Goal: Task Accomplishment & Management: Manage account settings

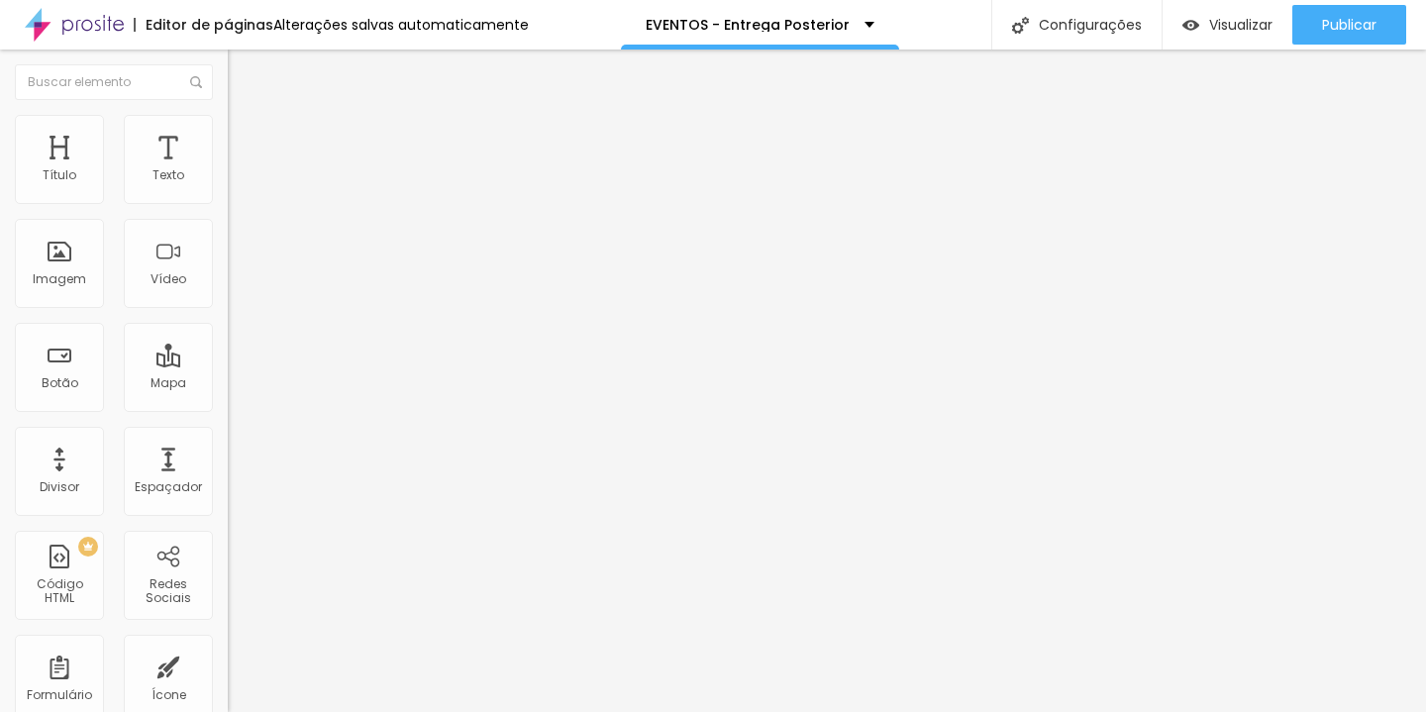
click at [228, 120] on ul "Conteúdo Estilo Avançado" at bounding box center [342, 124] width 228 height 59
click at [228, 120] on li "Estilo" at bounding box center [342, 125] width 228 height 20
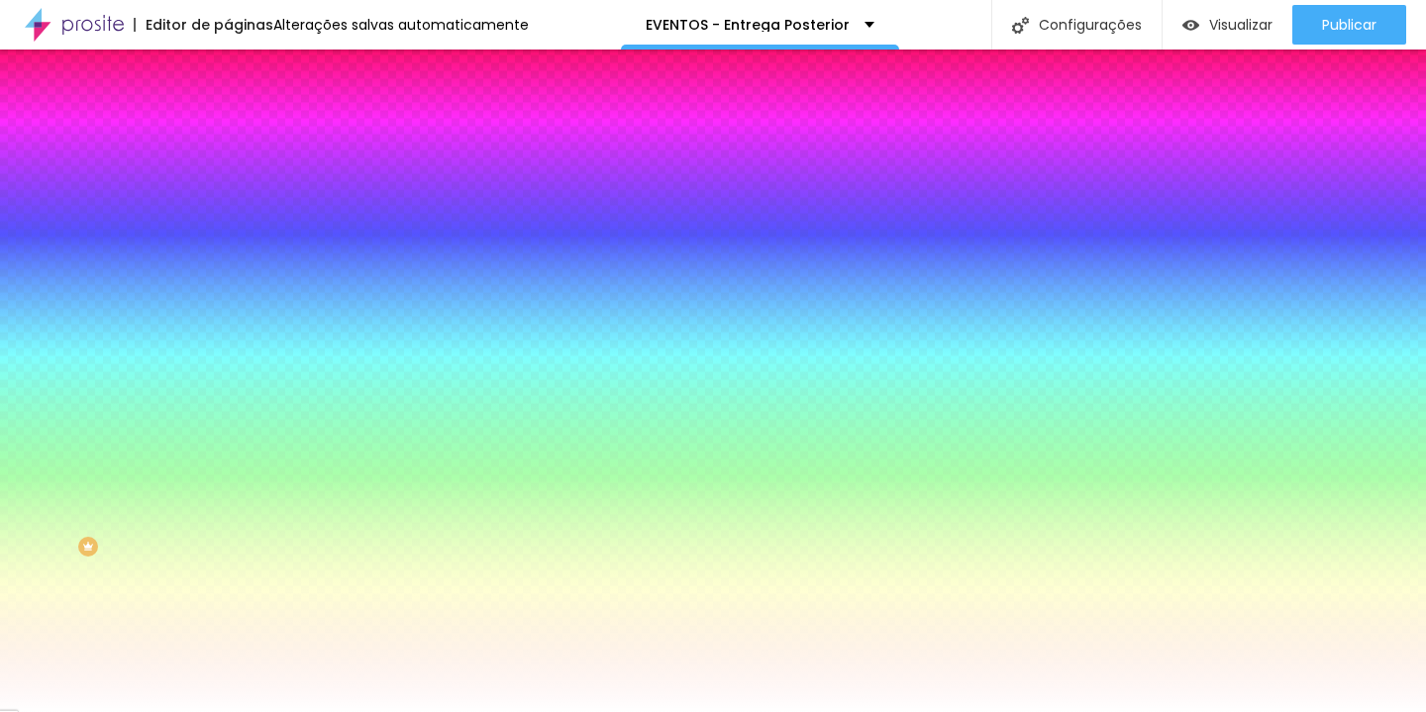
click at [228, 269] on div at bounding box center [342, 269] width 228 height 0
click at [228, 289] on div at bounding box center [342, 289] width 228 height 0
click at [228, 289] on div "#FFFFFF" at bounding box center [342, 279] width 228 height 20
click at [228, 269] on div at bounding box center [342, 269] width 228 height 0
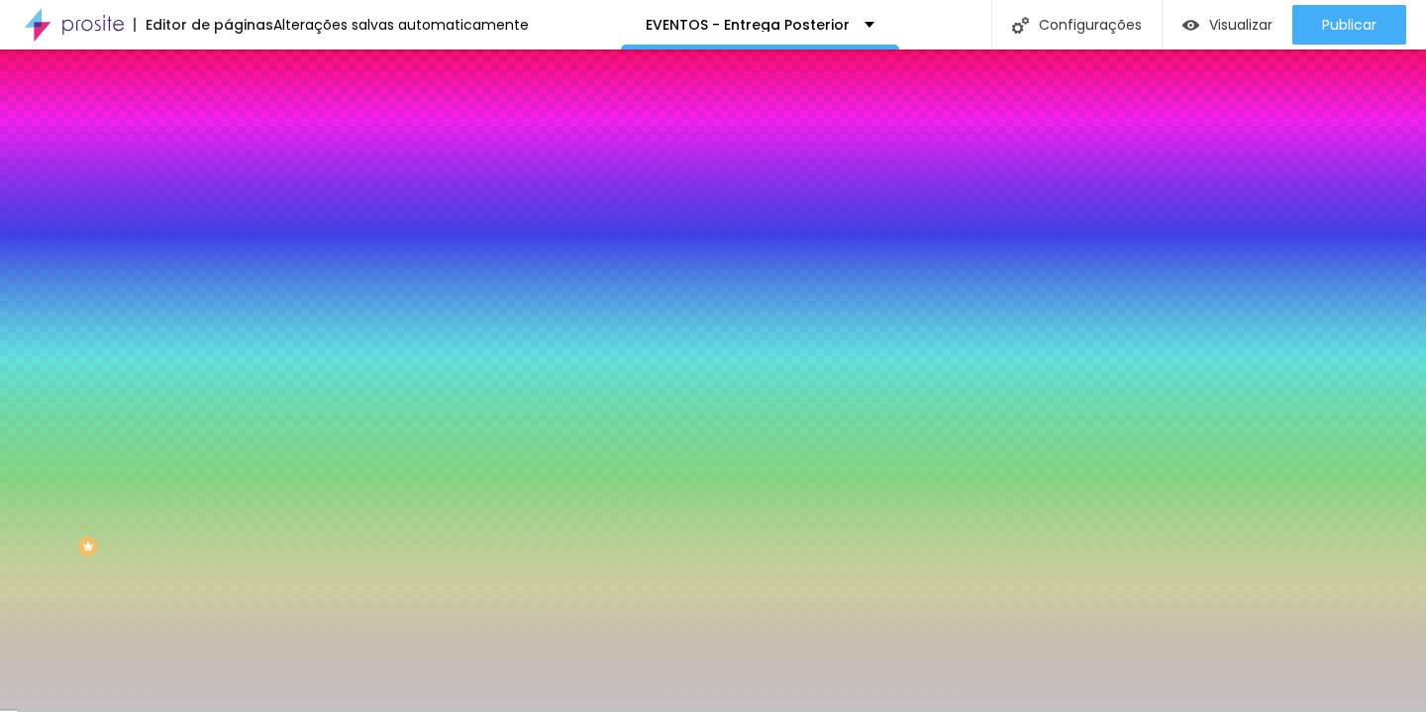
type input "#C3C3C3"
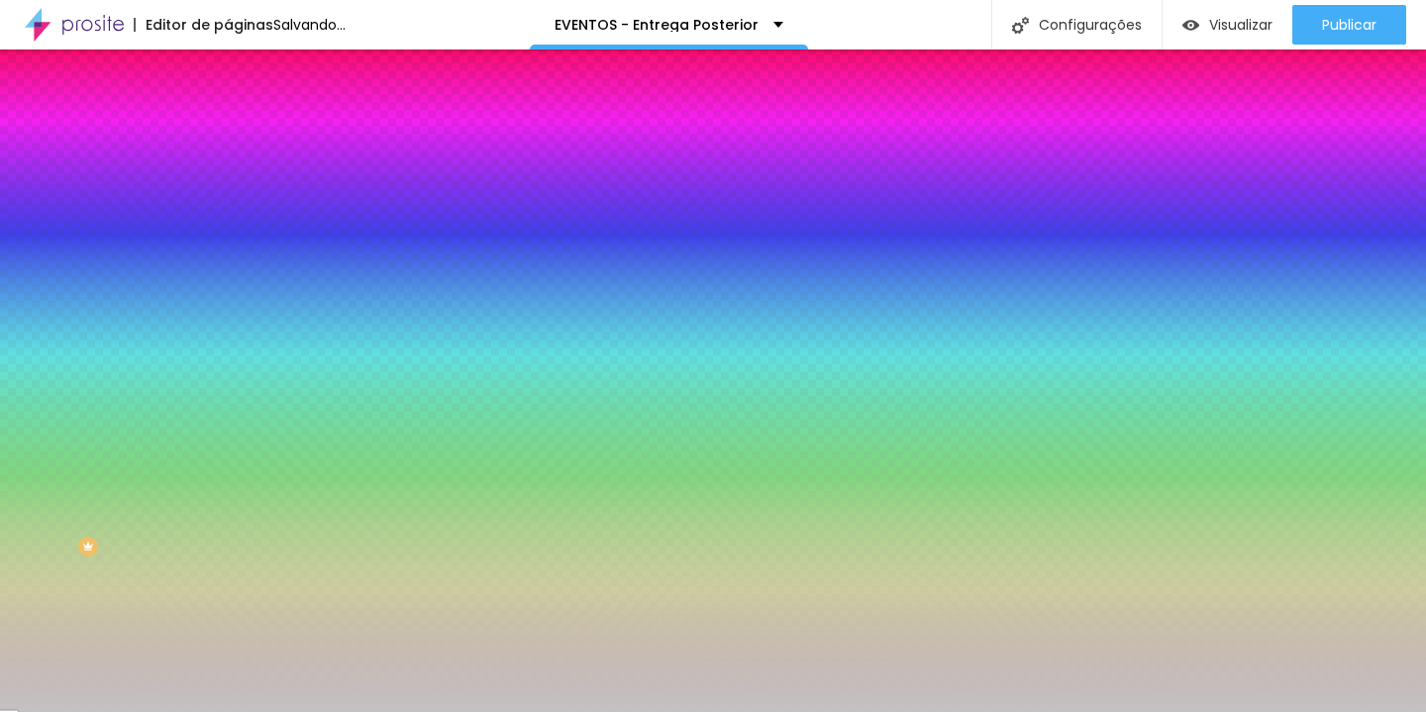
drag, startPoint x: 73, startPoint y: 409, endPoint x: 32, endPoint y: 419, distance: 42.8
click at [32, 419] on div at bounding box center [713, 356] width 1426 height 712
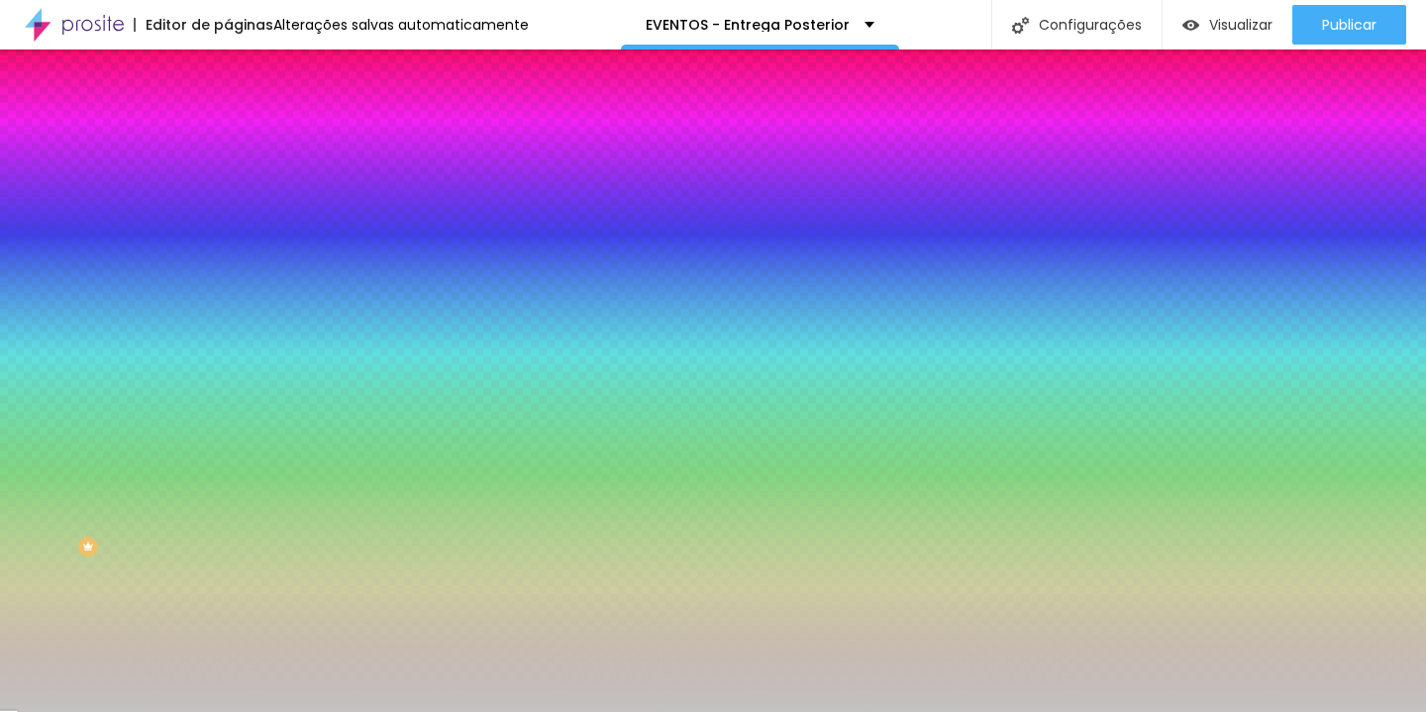
click at [228, 289] on input "#C3C3C3" at bounding box center [347, 279] width 238 height 20
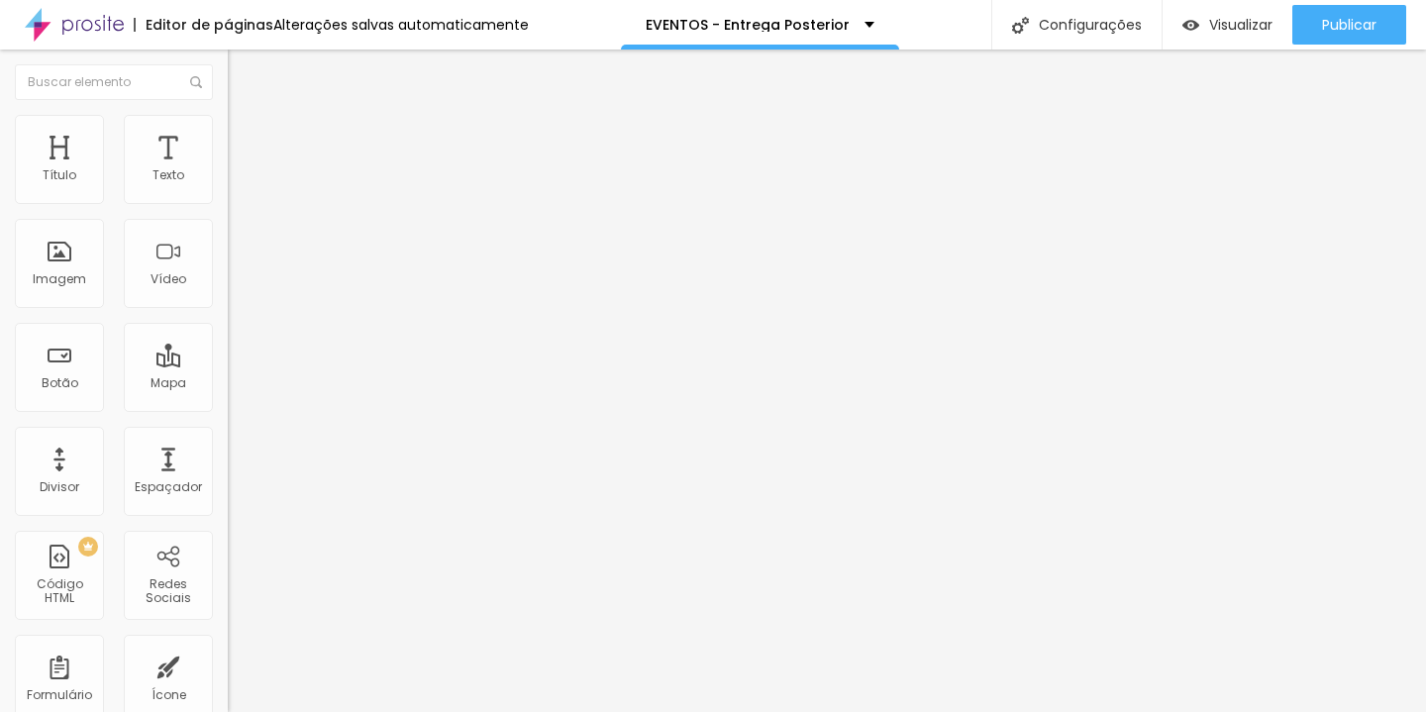
click at [228, 125] on img at bounding box center [237, 124] width 18 height 18
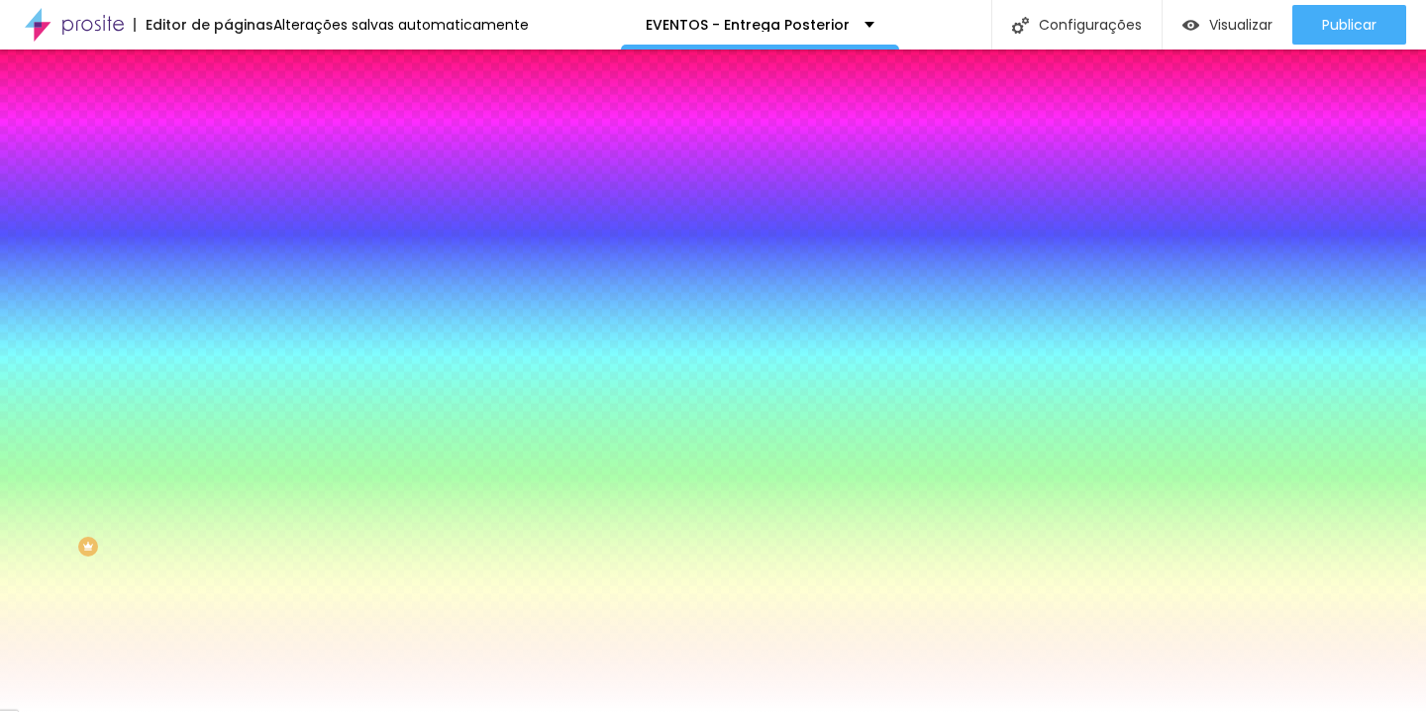
click at [228, 269] on div at bounding box center [342, 269] width 228 height 0
click at [228, 289] on input "#FFFFFF" at bounding box center [347, 279] width 238 height 20
paste input "C3C3C3"
type input "#C3C3C3"
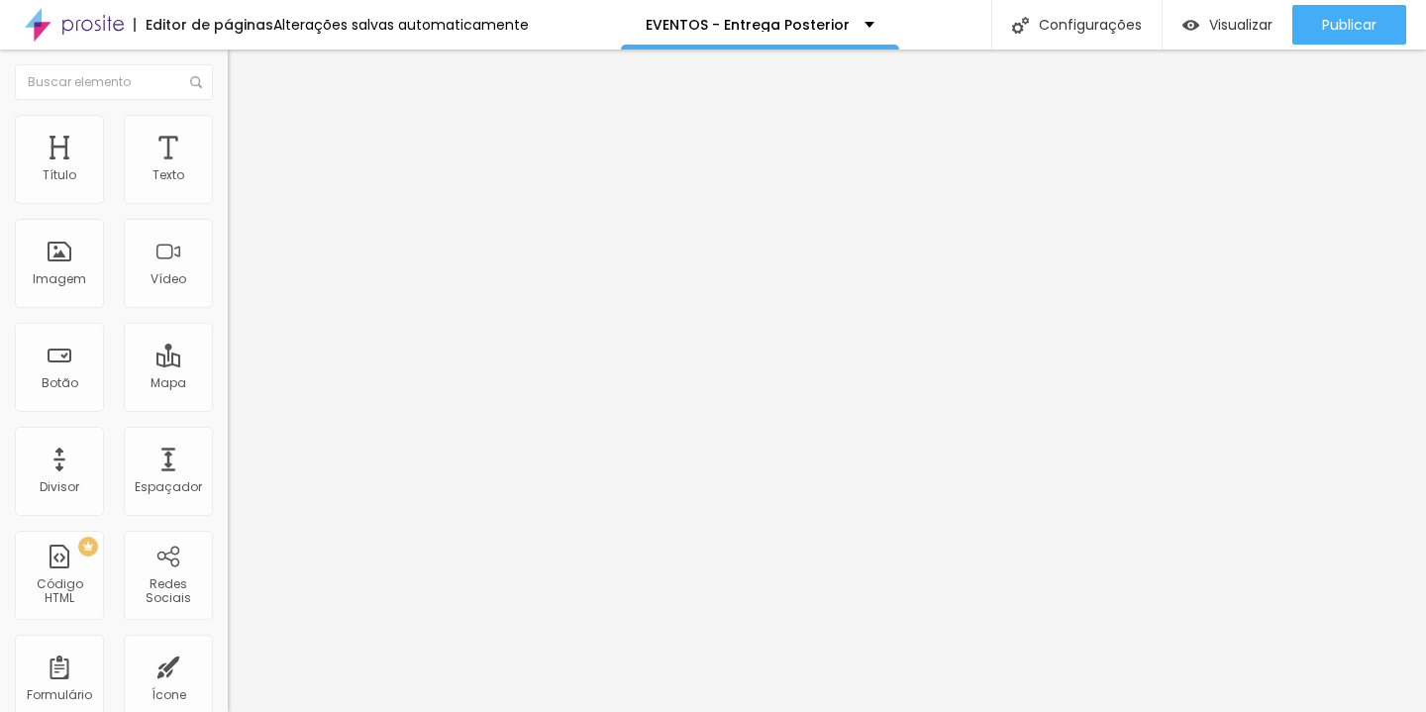
click at [228, 129] on li "Estilo" at bounding box center [342, 125] width 228 height 20
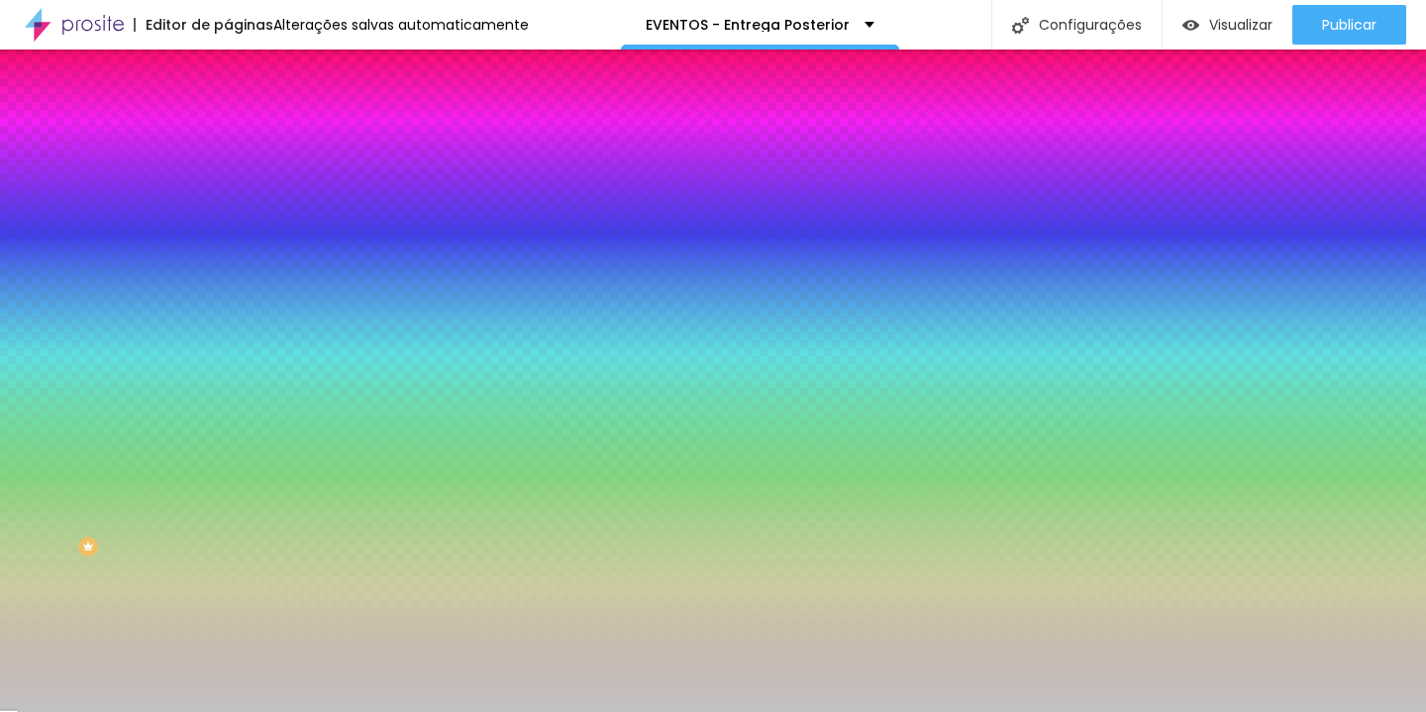
click at [228, 269] on div at bounding box center [342, 269] width 228 height 0
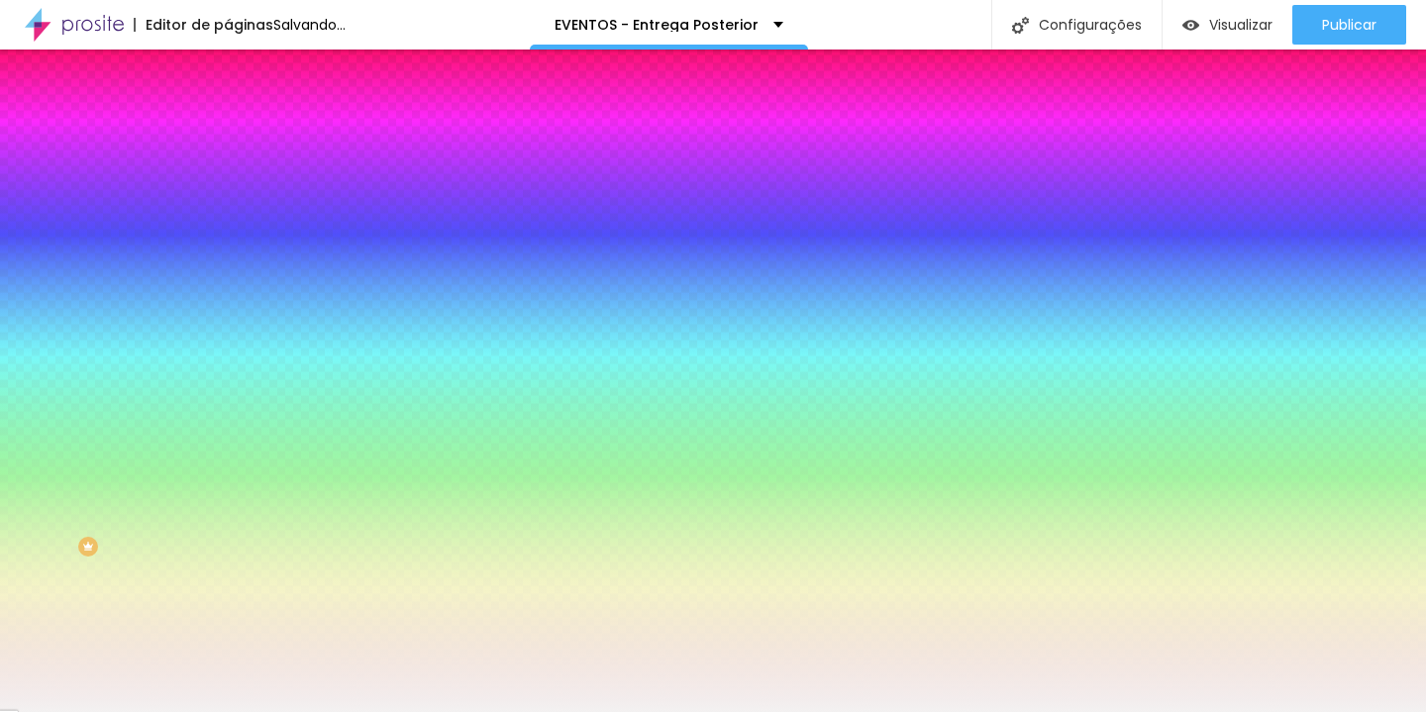
type input "#FFFFFF"
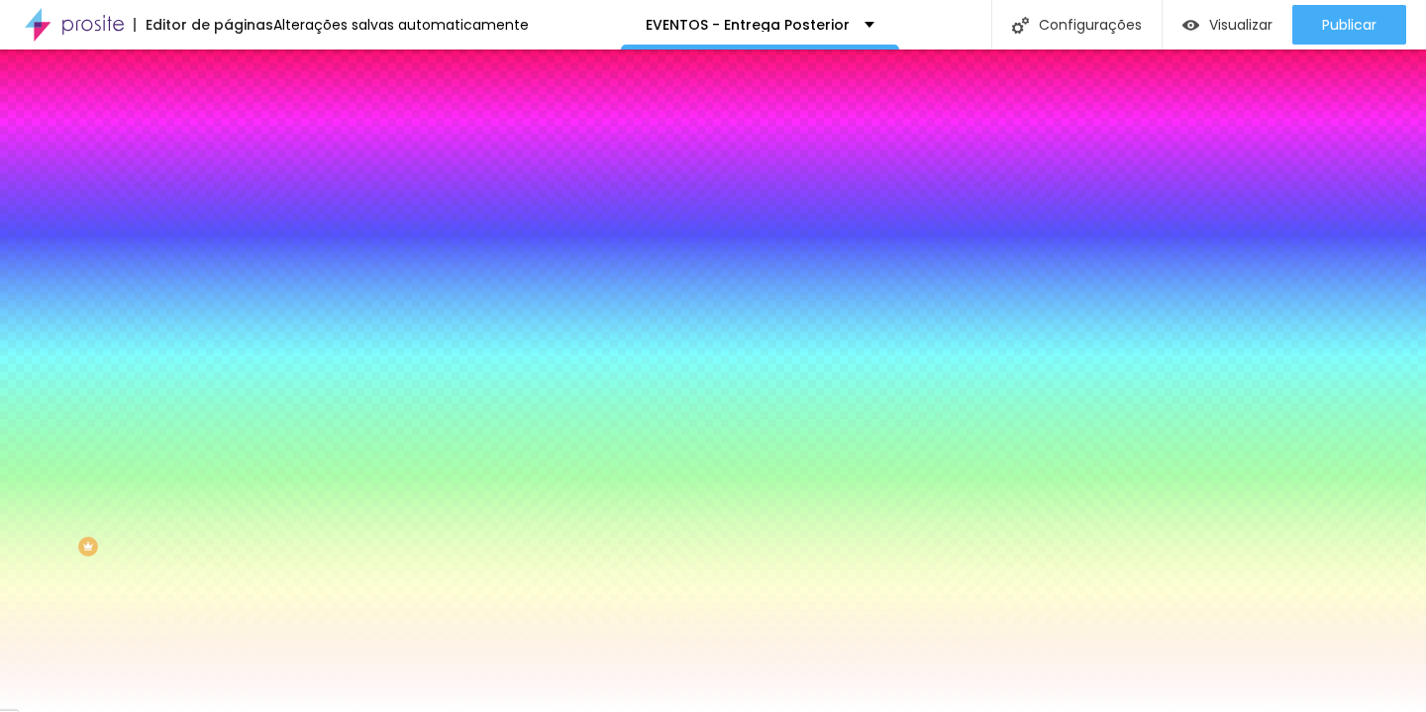
drag, startPoint x: 35, startPoint y: 419, endPoint x: 19, endPoint y: 367, distance: 54.8
click at [228, 289] on div "Cor de fundo Voltar ao padrão #FFFFFF" at bounding box center [342, 262] width 228 height 54
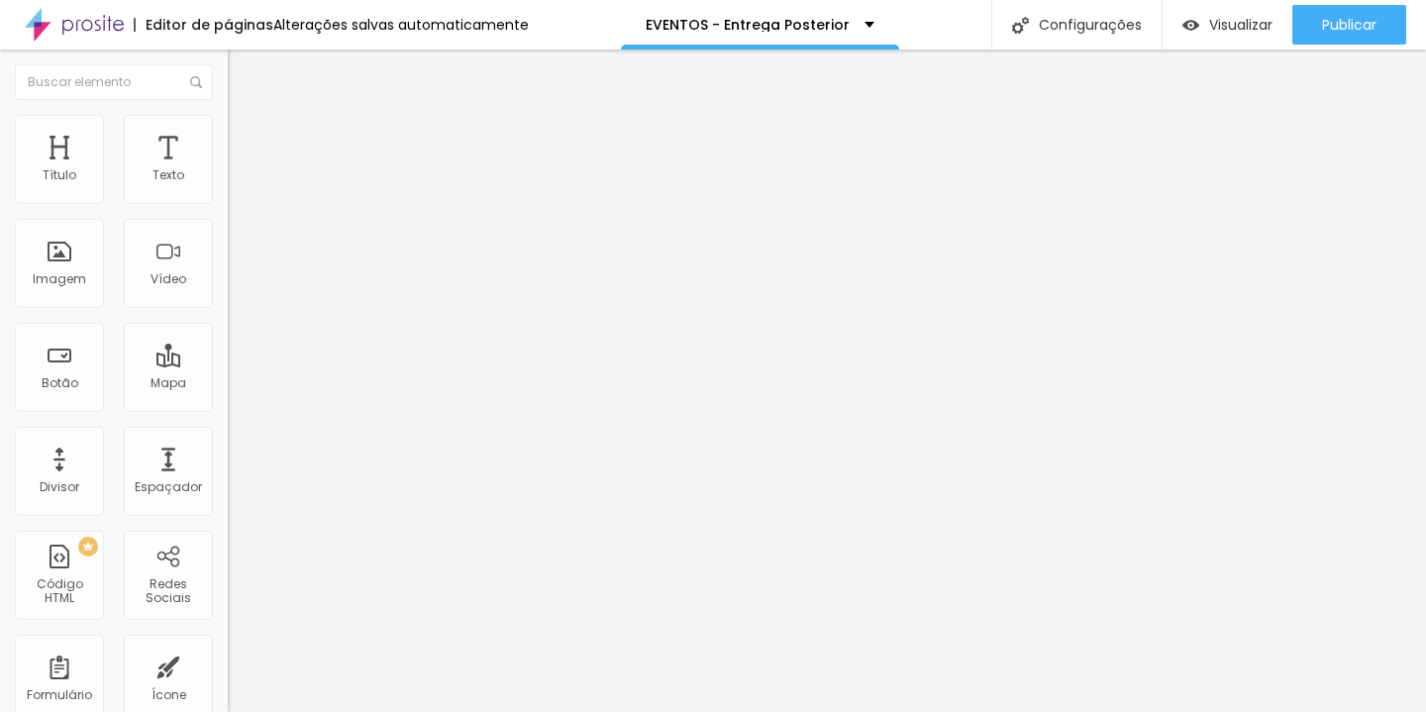
click at [246, 136] on span "Estilo" at bounding box center [261, 128] width 31 height 17
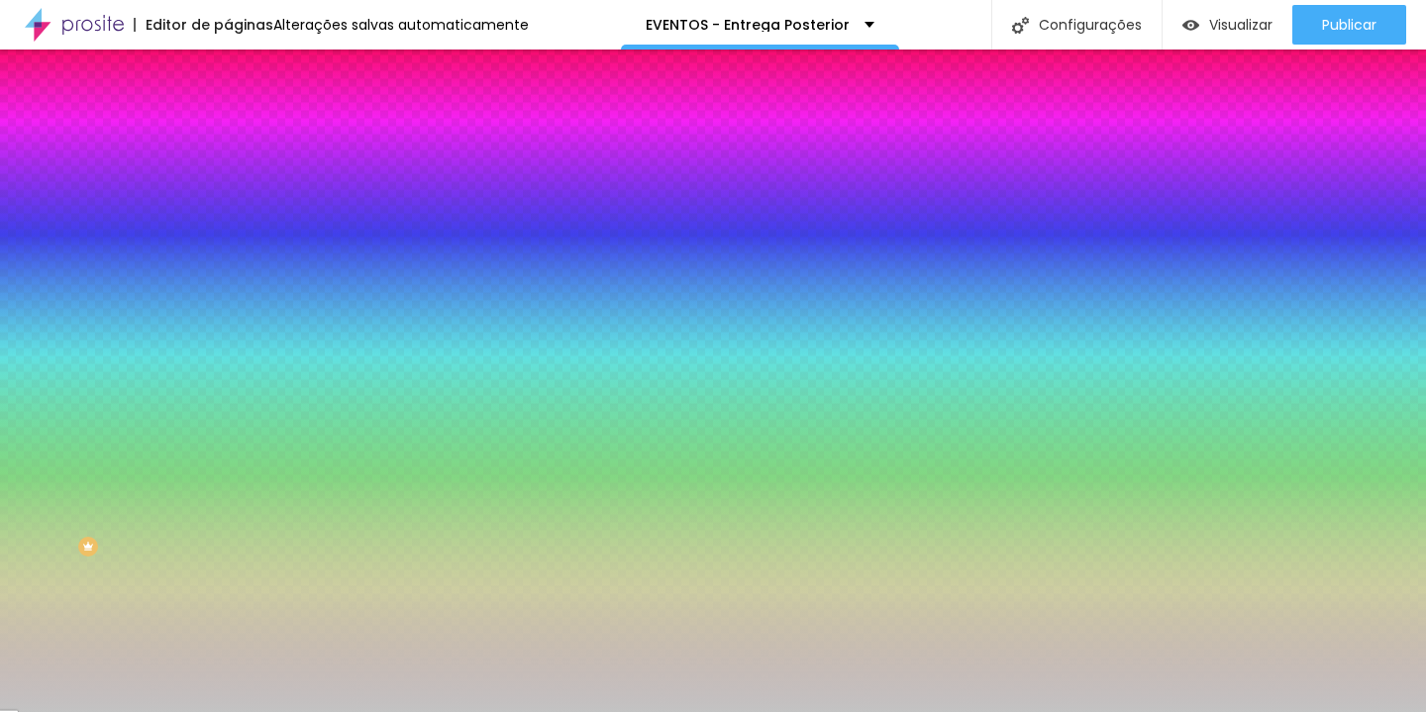
click at [228, 269] on div at bounding box center [342, 269] width 228 height 0
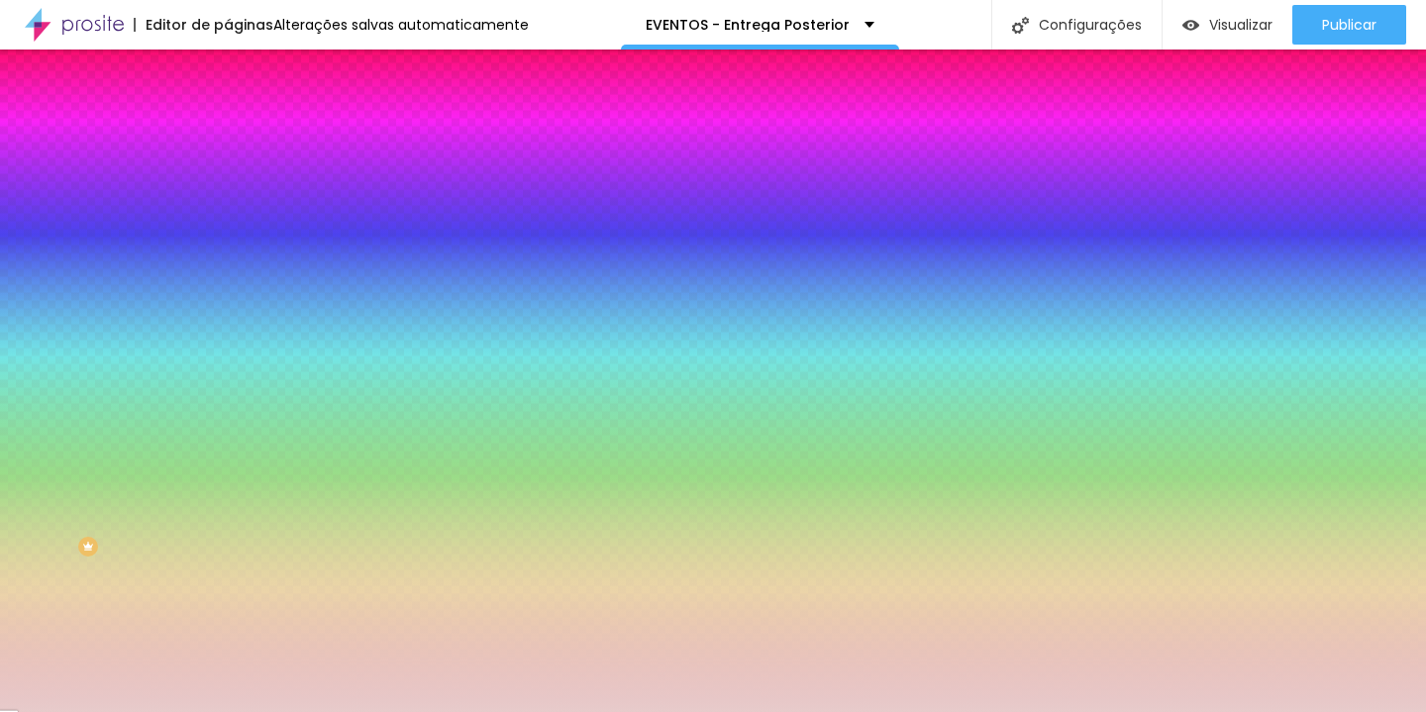
type input "#FFFFFF"
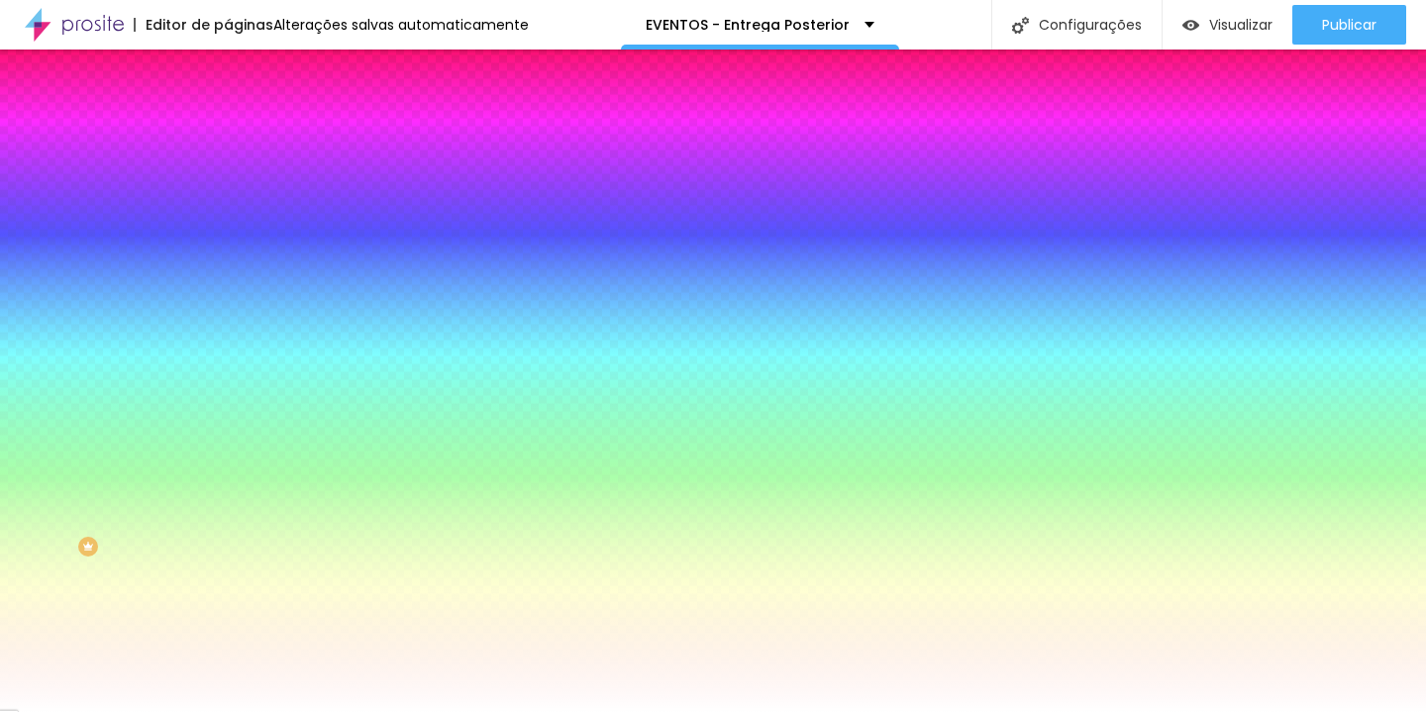
drag, startPoint x: 47, startPoint y: 398, endPoint x: 14, endPoint y: 364, distance: 47.7
click at [228, 364] on div "Imagem de fundo Adicionar imagem Efeito da Imagem Nenhum Nenhum Parallax Cor de…" at bounding box center [342, 283] width 228 height 257
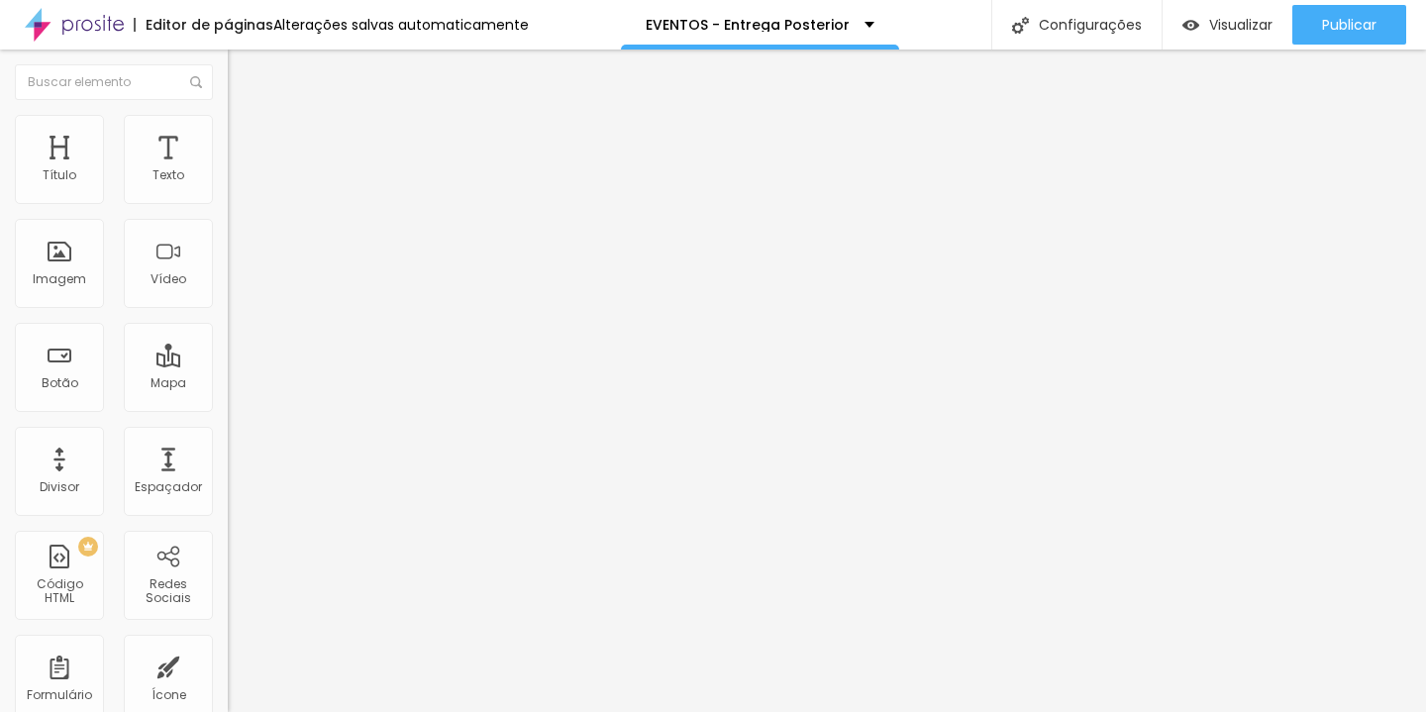
click at [228, 170] on span "Trocar imagem" at bounding box center [282, 162] width 108 height 17
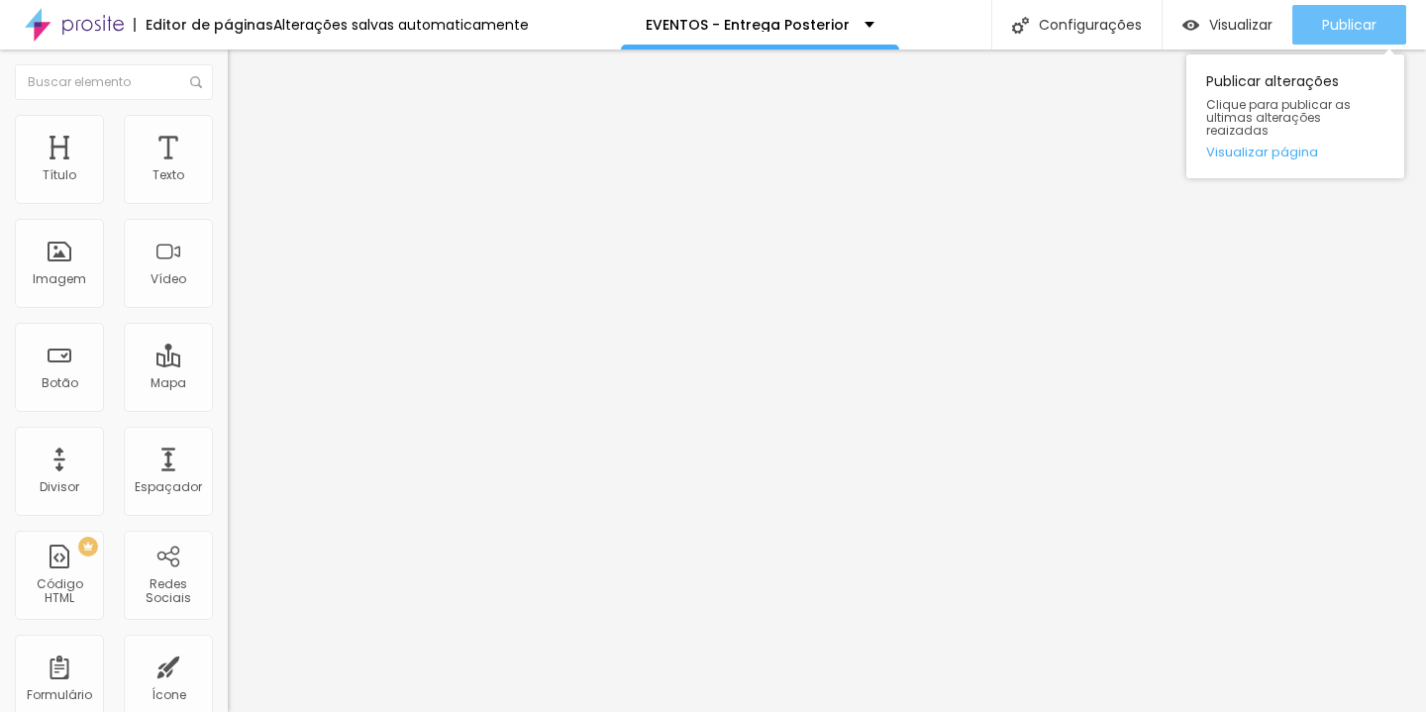
click at [1354, 19] on span "Publicar" at bounding box center [1349, 25] width 54 height 16
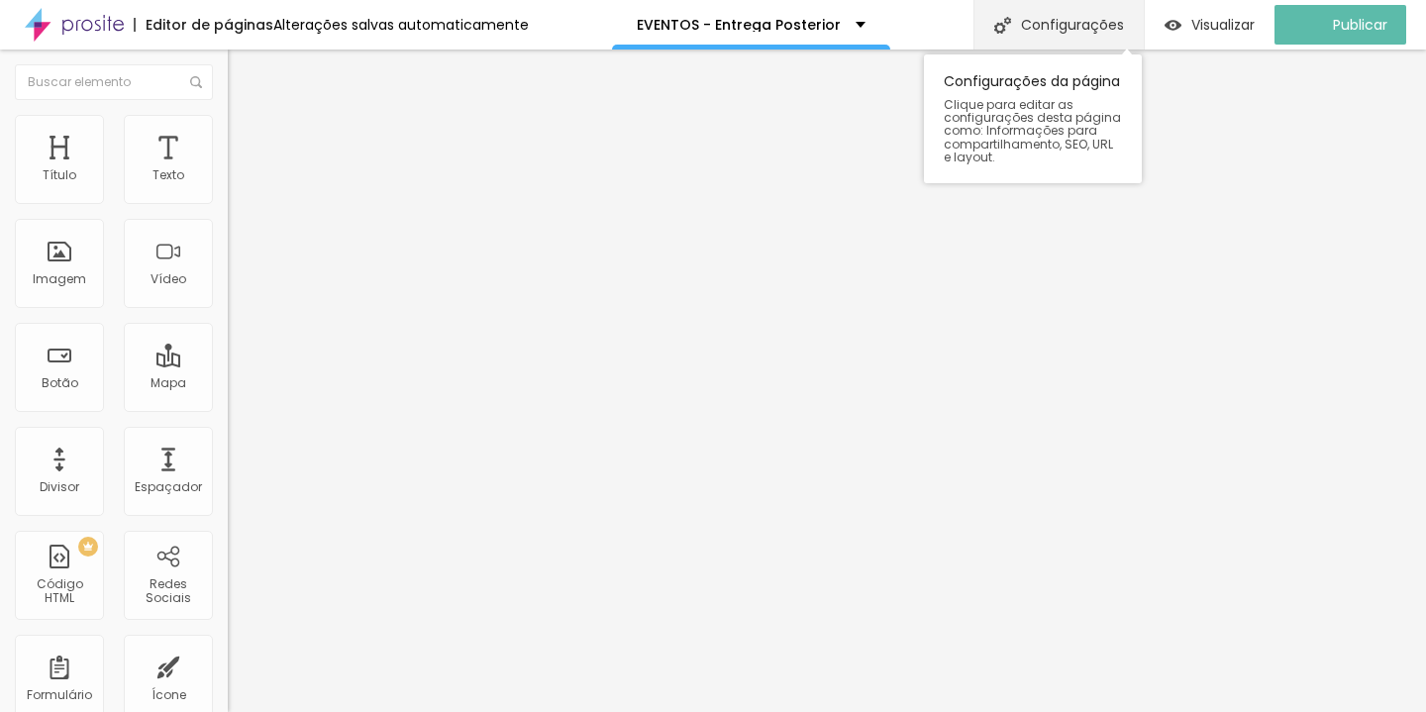
click at [1081, 15] on div "Configurações" at bounding box center [1059, 25] width 170 height 50
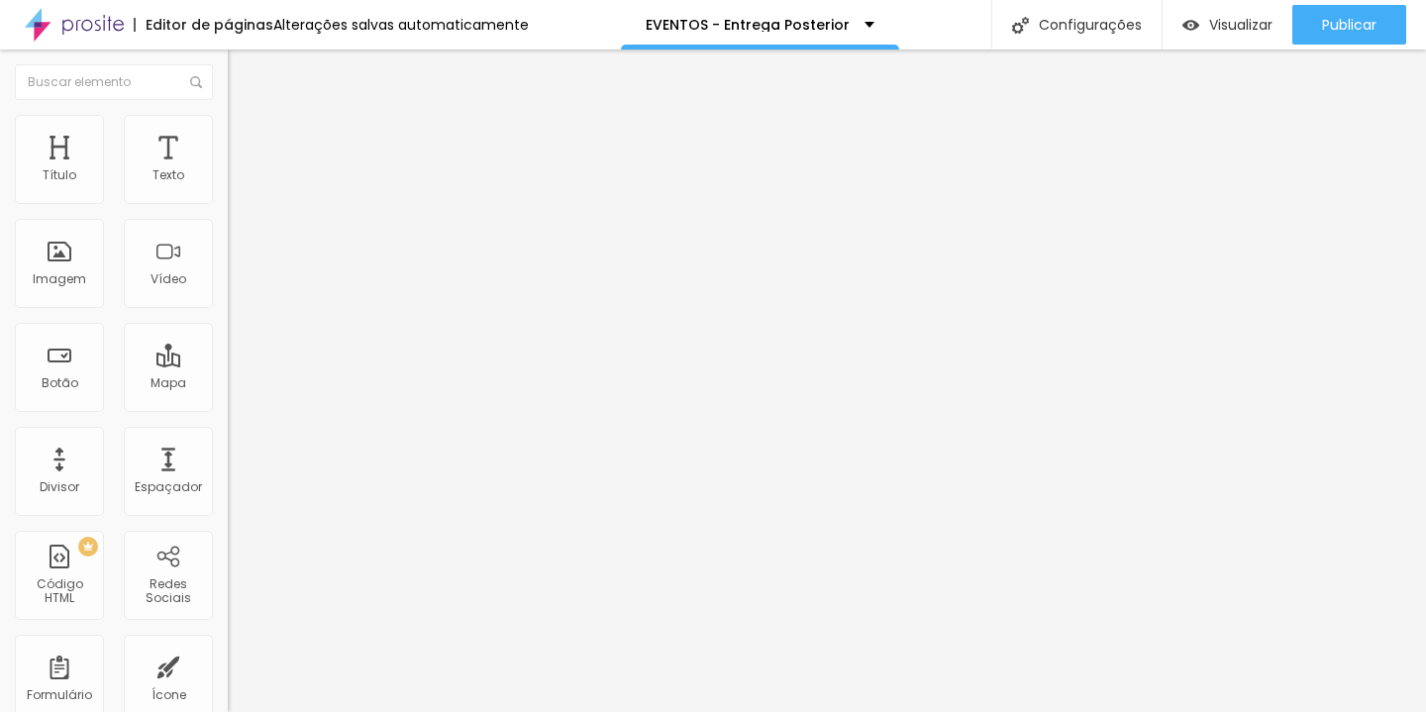
type input "/proposta-cobertura-evento"
type input "E"
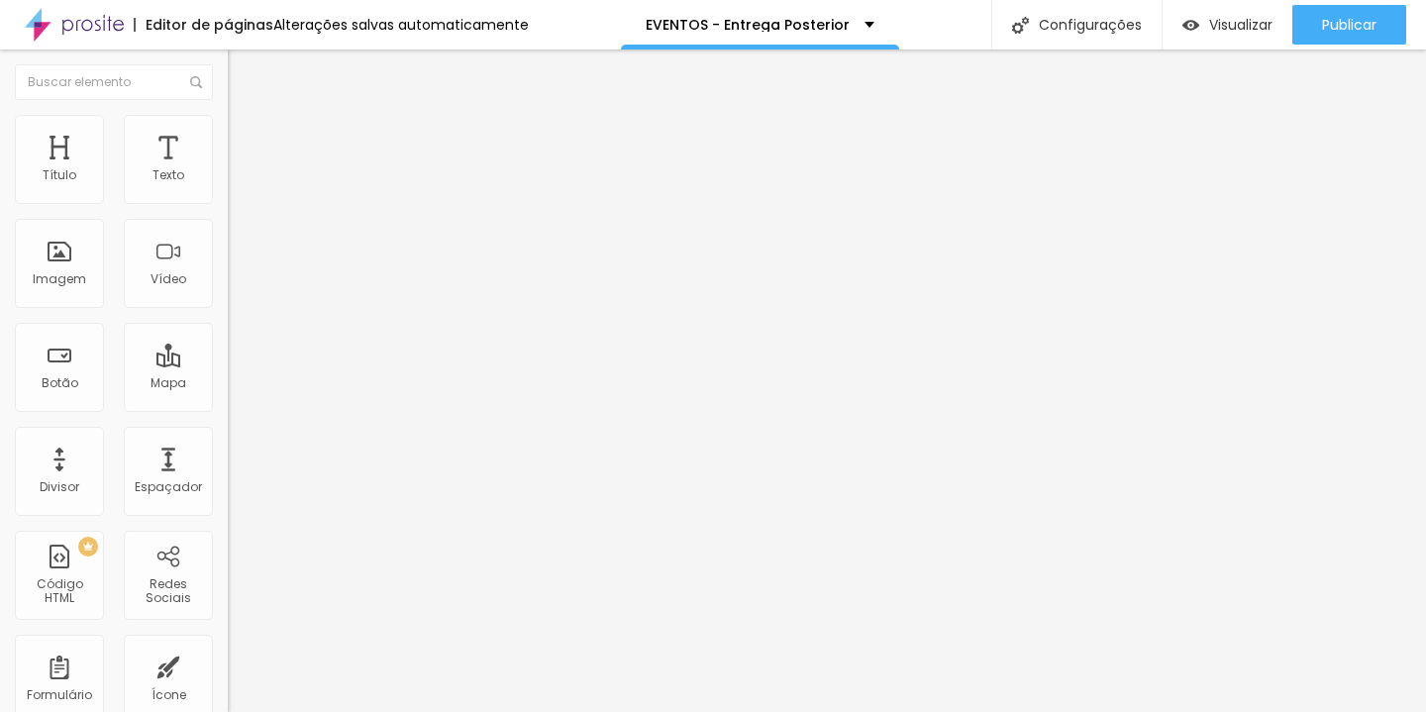
type input "COBERTURA FOTOGRÁFICA DO SEU EVENTO"
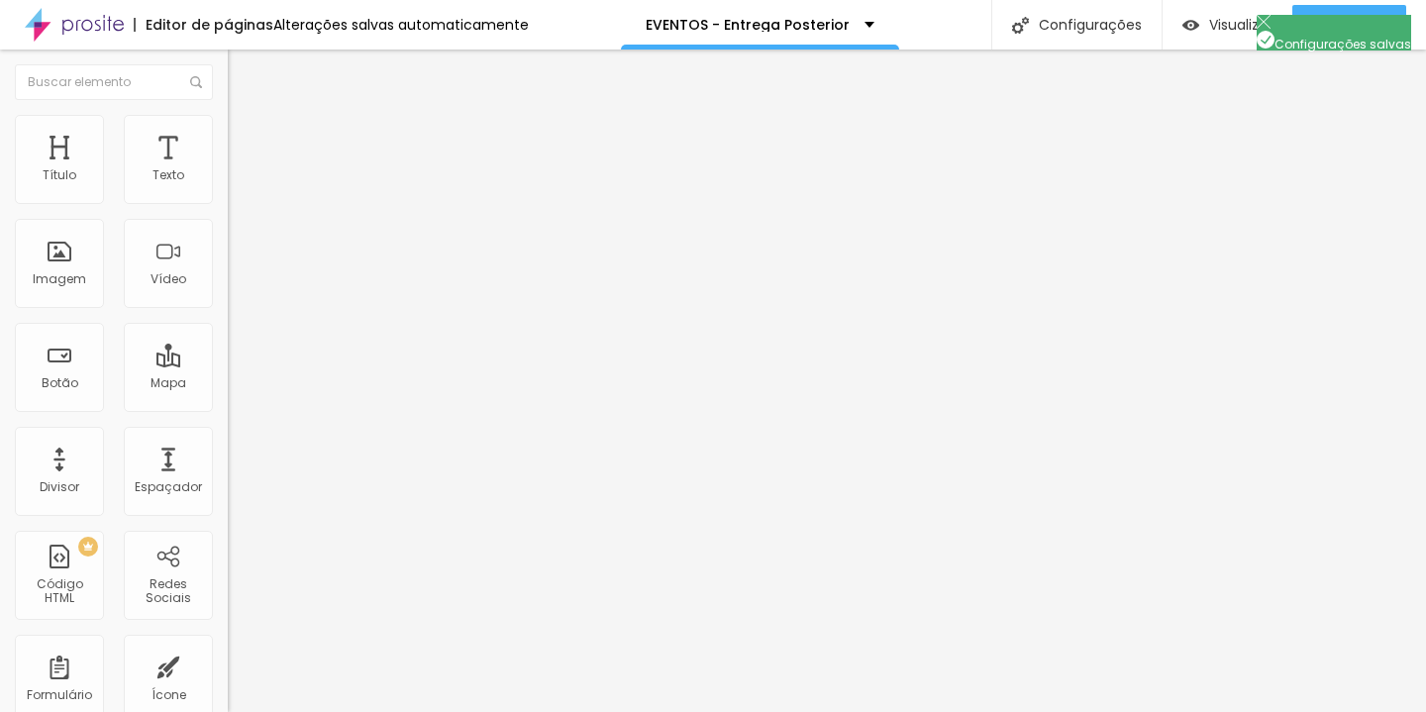
type input "Proposta Cobertura Fotografia"
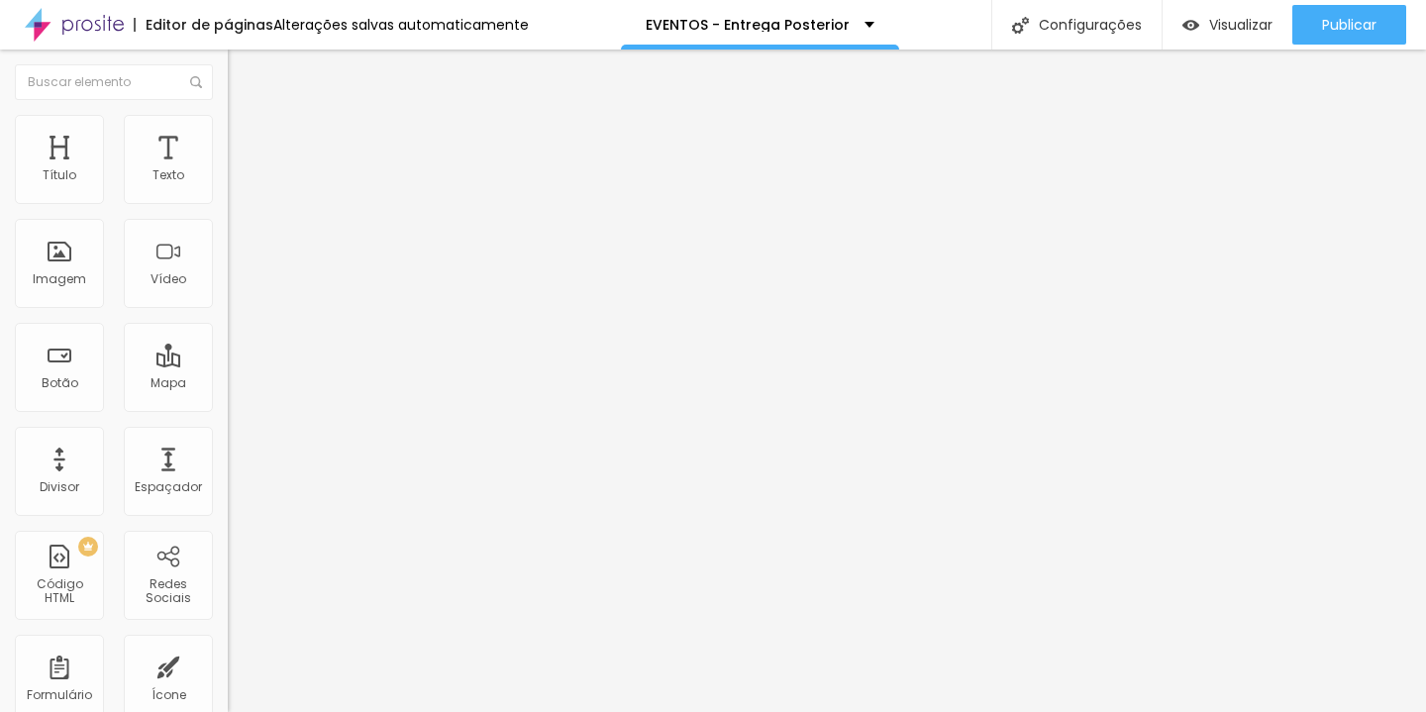
scroll to position [28, 0]
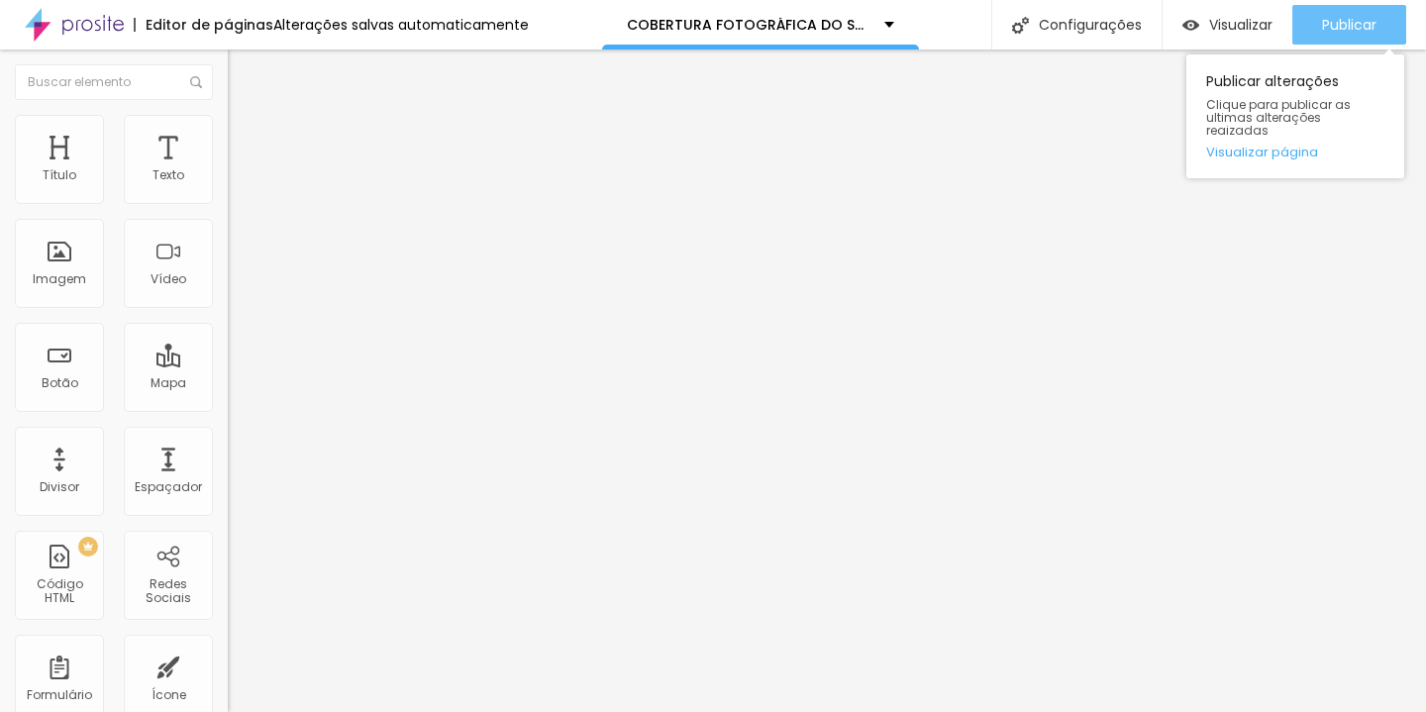
click at [1329, 35] on div "Publicar" at bounding box center [1349, 25] width 54 height 40
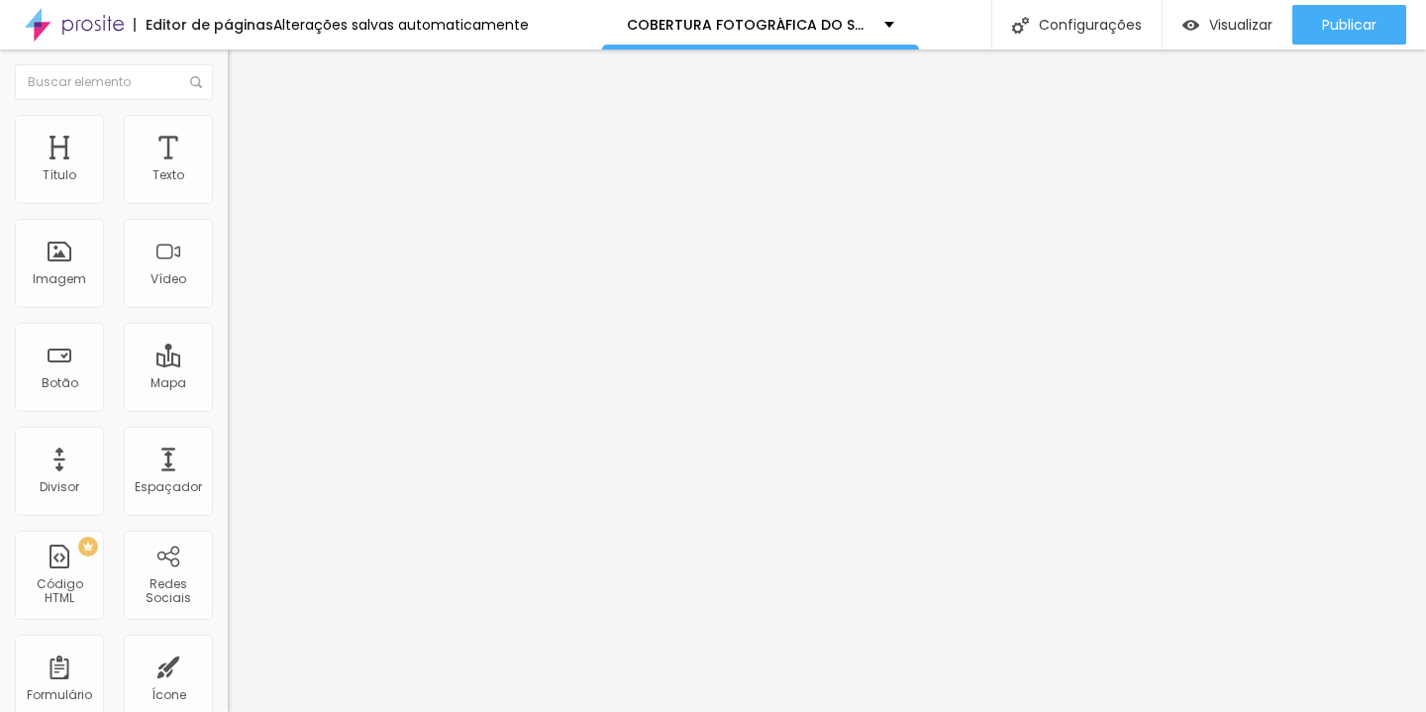
click at [228, 187] on span "Titulo 2" at bounding box center [260, 174] width 64 height 25
click at [228, 170] on span "Titulo 1" at bounding box center [260, 157] width 64 height 28
click at [245, 167] on span "Titulo 1" at bounding box center [277, 159] width 64 height 17
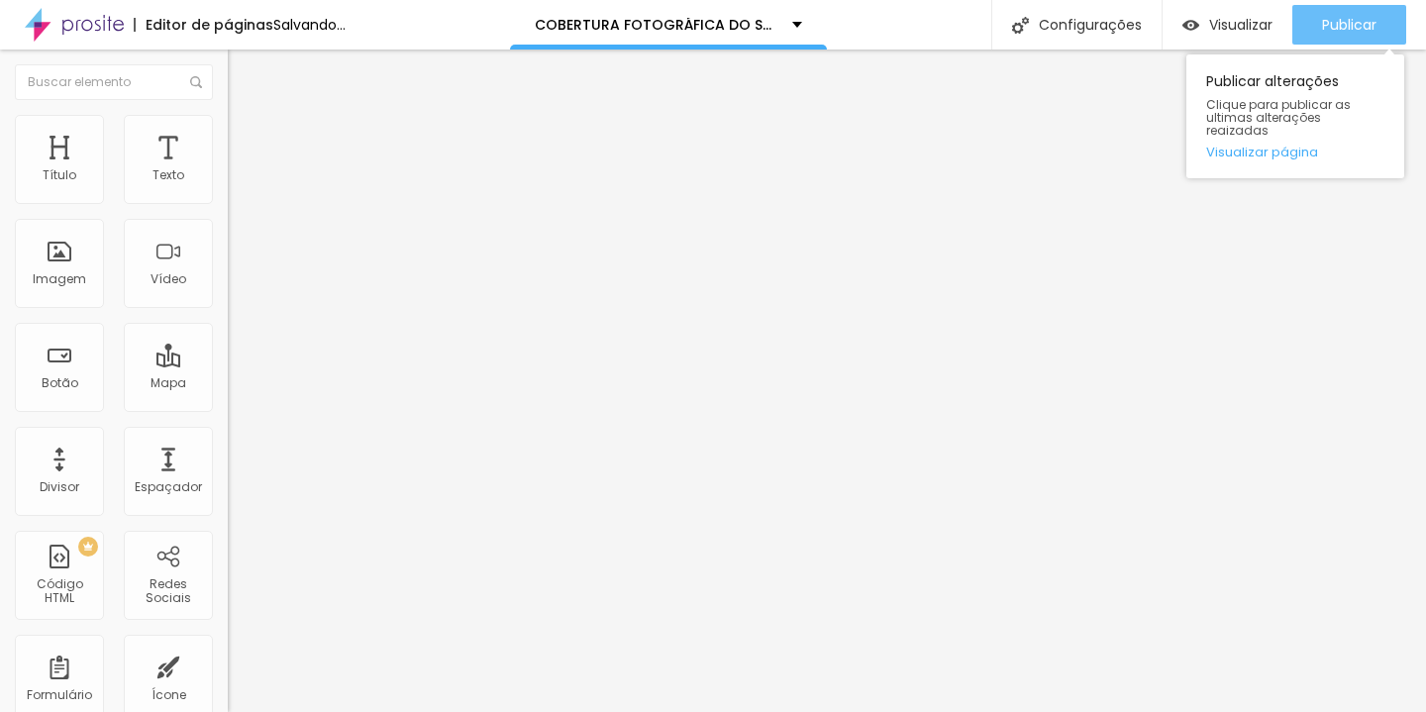
click at [1348, 12] on div "Publicar" at bounding box center [1349, 25] width 54 height 40
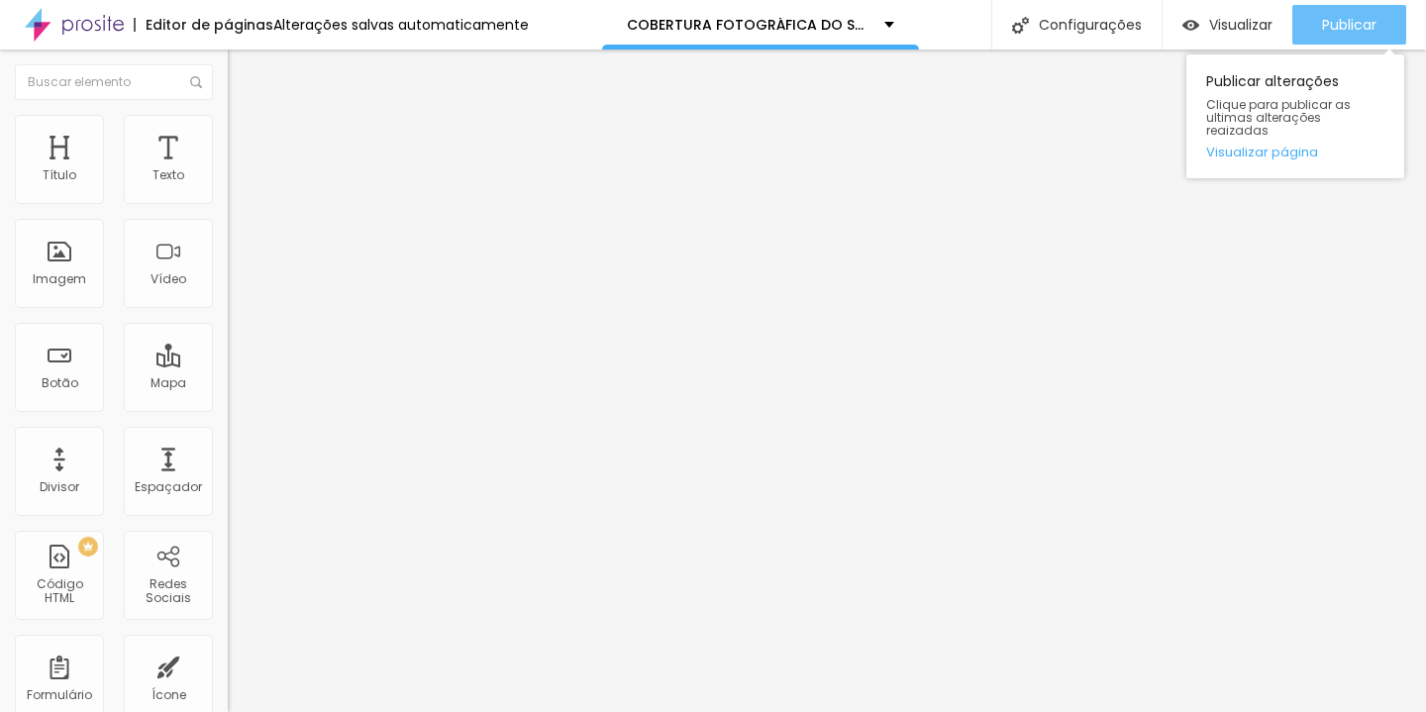
click at [1327, 13] on div "Publicar" at bounding box center [1349, 25] width 54 height 40
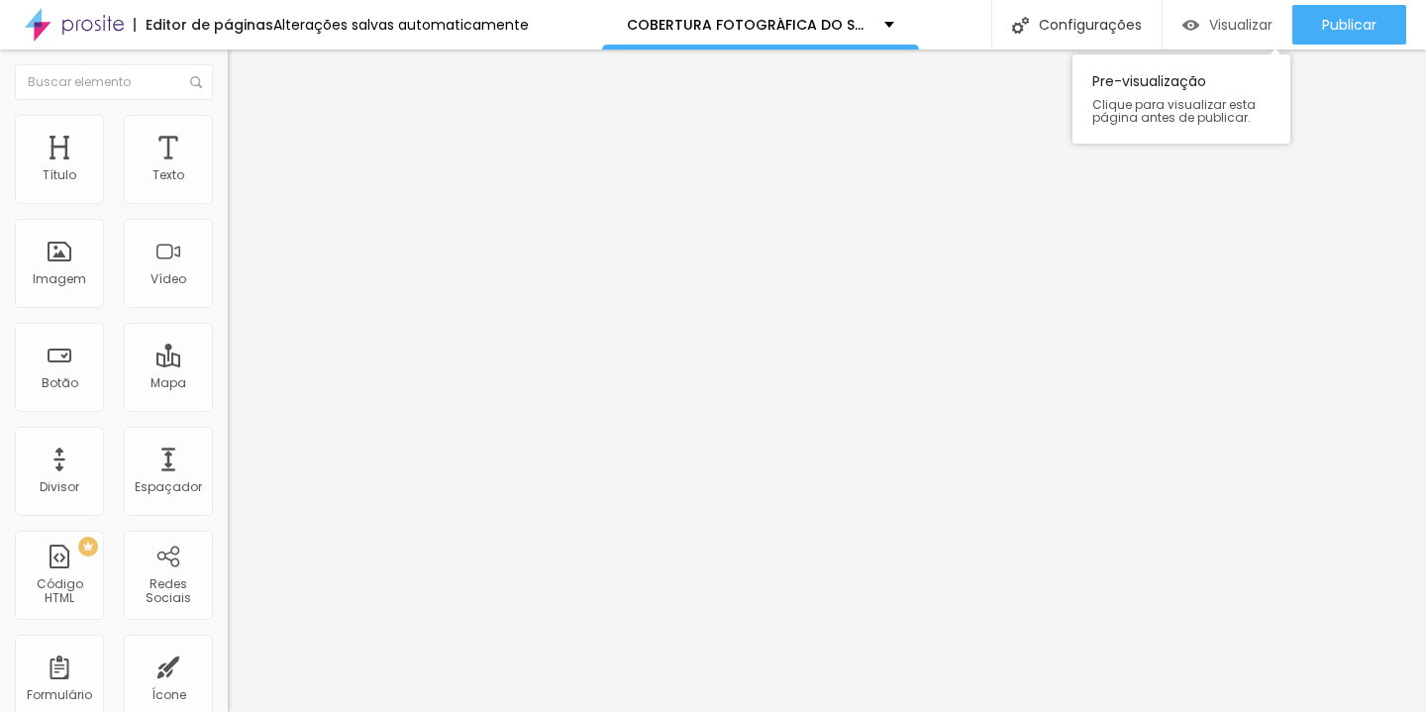
click at [1215, 24] on span "Visualizar" at bounding box center [1240, 25] width 63 height 16
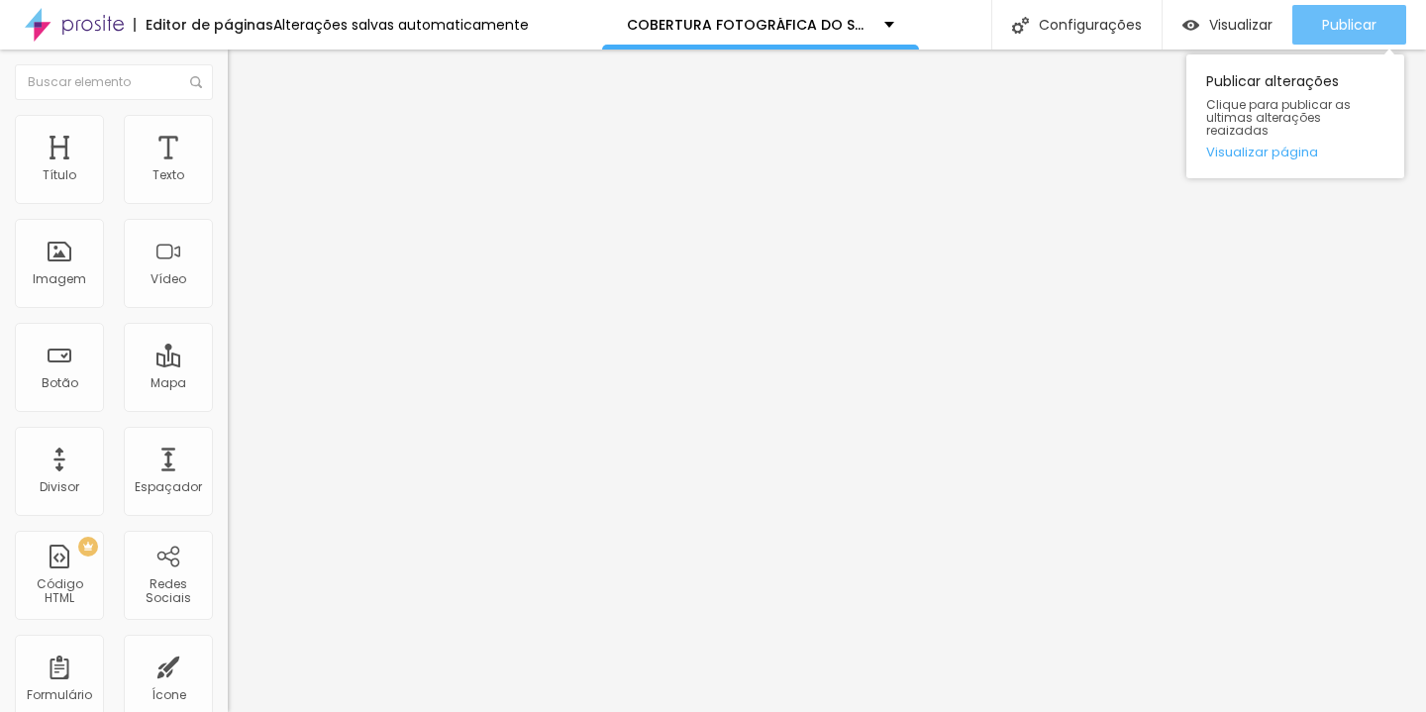
click at [1368, 25] on span "Publicar" at bounding box center [1349, 25] width 54 height 16
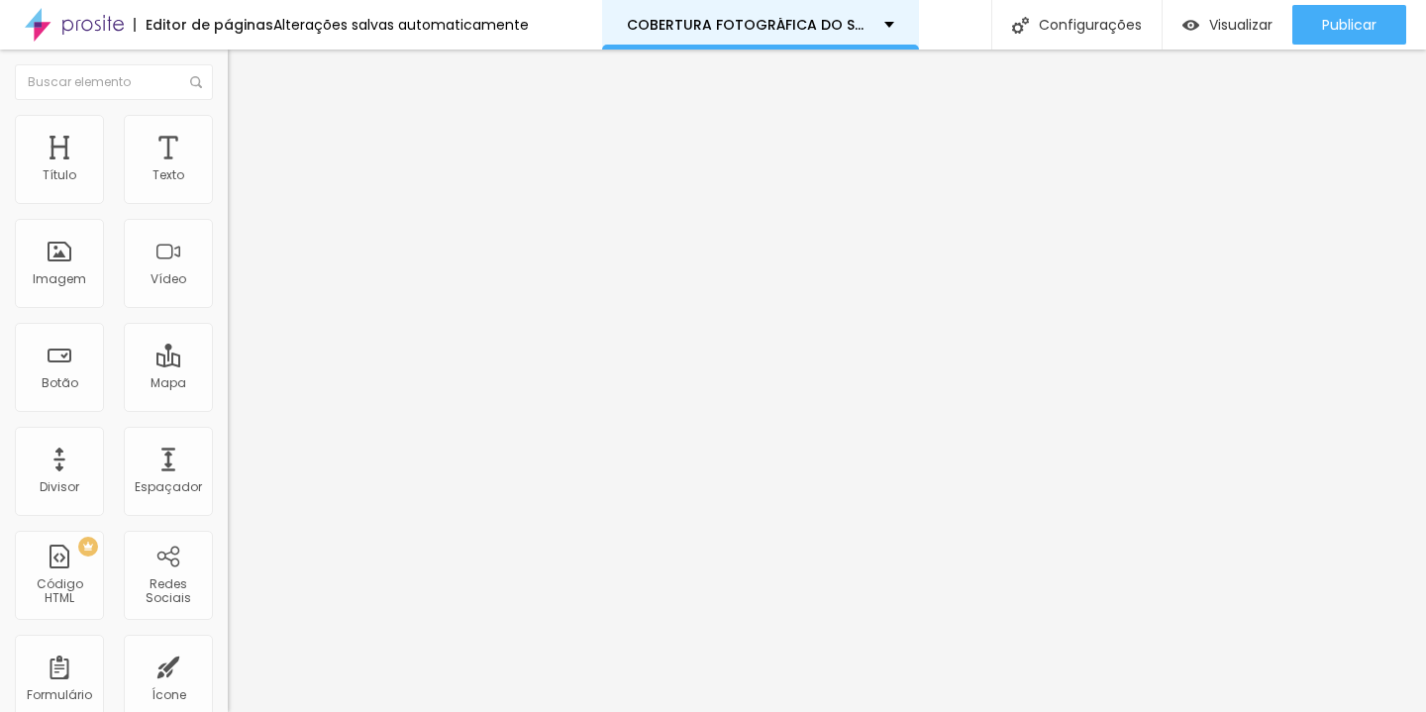
scroll to position [0, 0]
